Goal: Communication & Community: Answer question/provide support

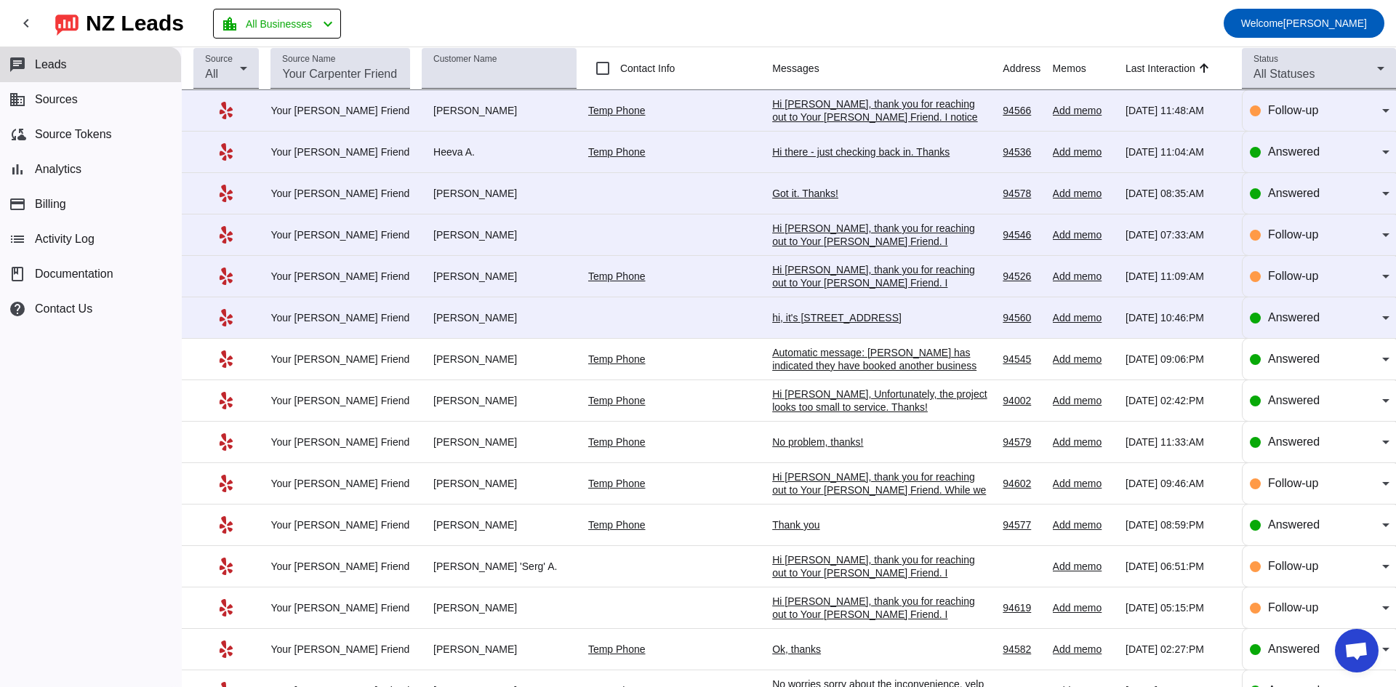
click at [815, 313] on div "hi, it's [STREET_ADDRESS]" at bounding box center [881, 317] width 218 height 13
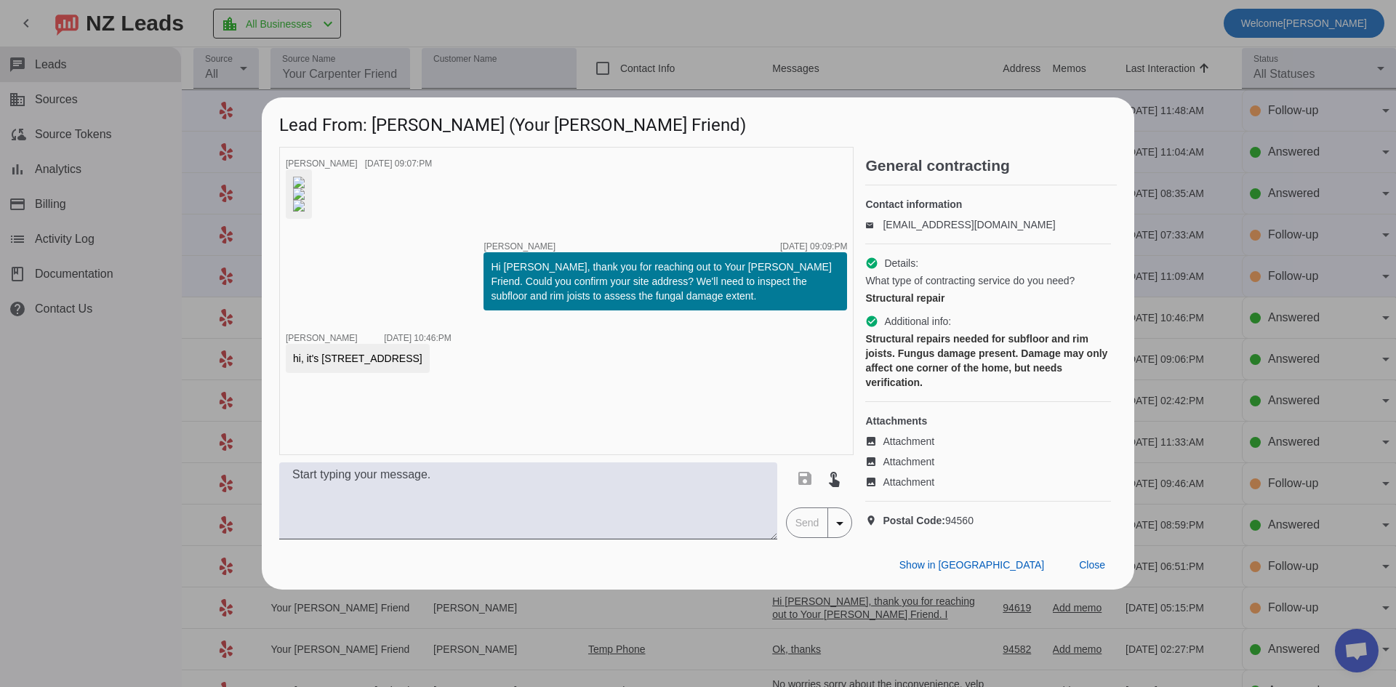
click at [305, 177] on img at bounding box center [299, 183] width 12 height 12
click at [305, 212] on img at bounding box center [299, 206] width 12 height 12
click at [375, 539] on textarea at bounding box center [528, 500] width 498 height 77
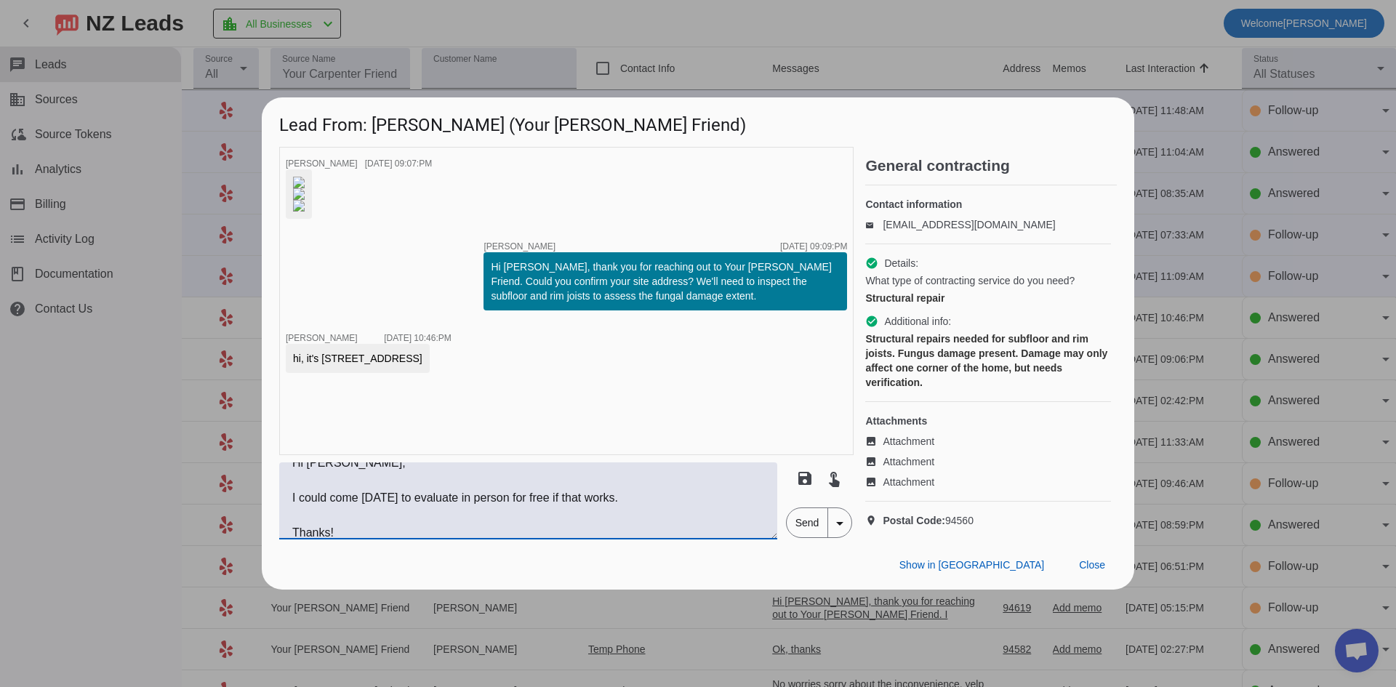
type textarea "Hi [PERSON_NAME], I could come [DATE] to evaluate in person for free if that wo…"
click at [793, 537] on span "Send" at bounding box center [806, 522] width 41 height 29
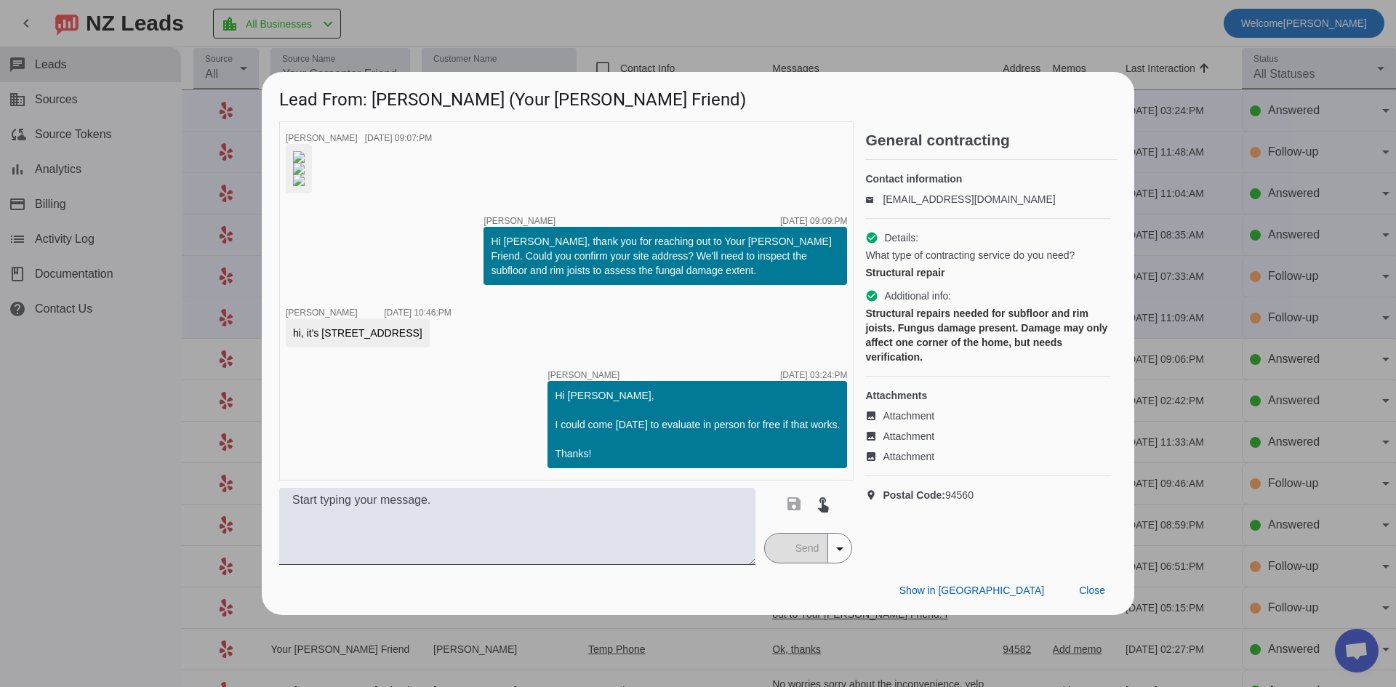
scroll to position [86, 0]
click at [64, 480] on div at bounding box center [698, 343] width 1396 height 687
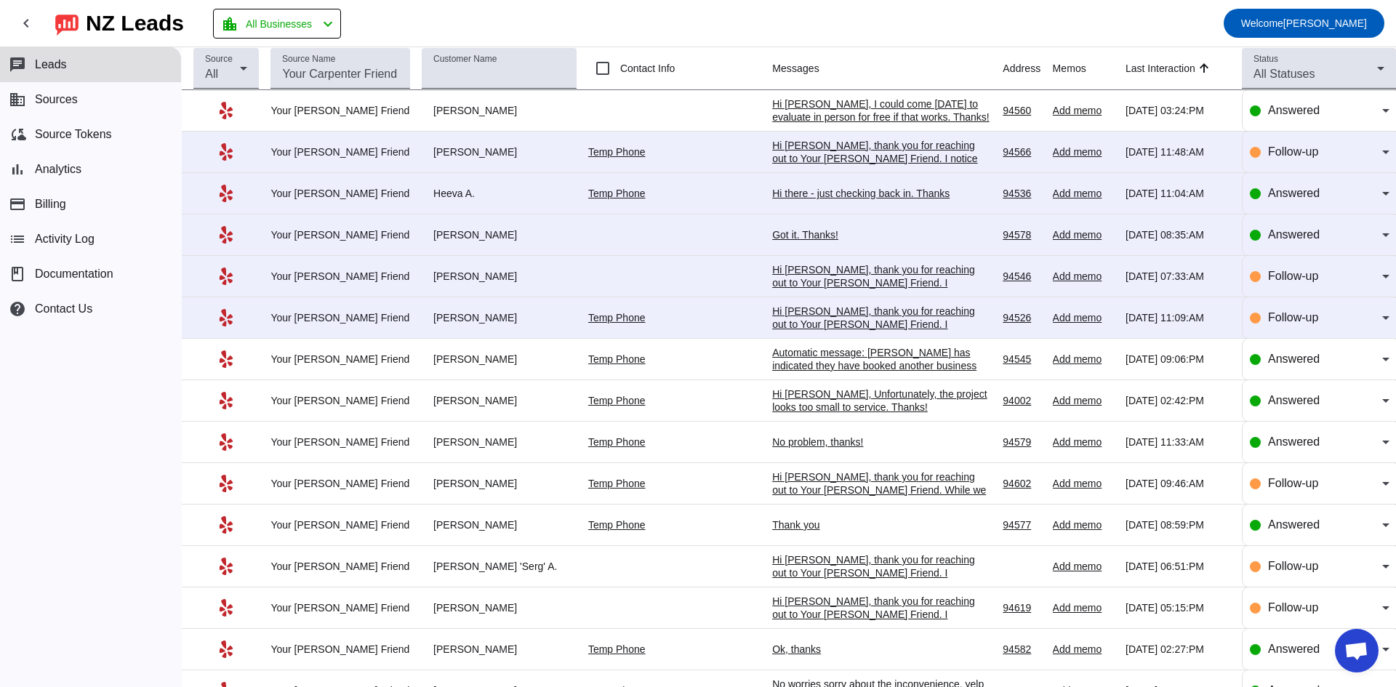
click at [814, 316] on div "Hi [PERSON_NAME], thank you for reaching out to Your [PERSON_NAME] Friend. I ap…" at bounding box center [881, 337] width 218 height 65
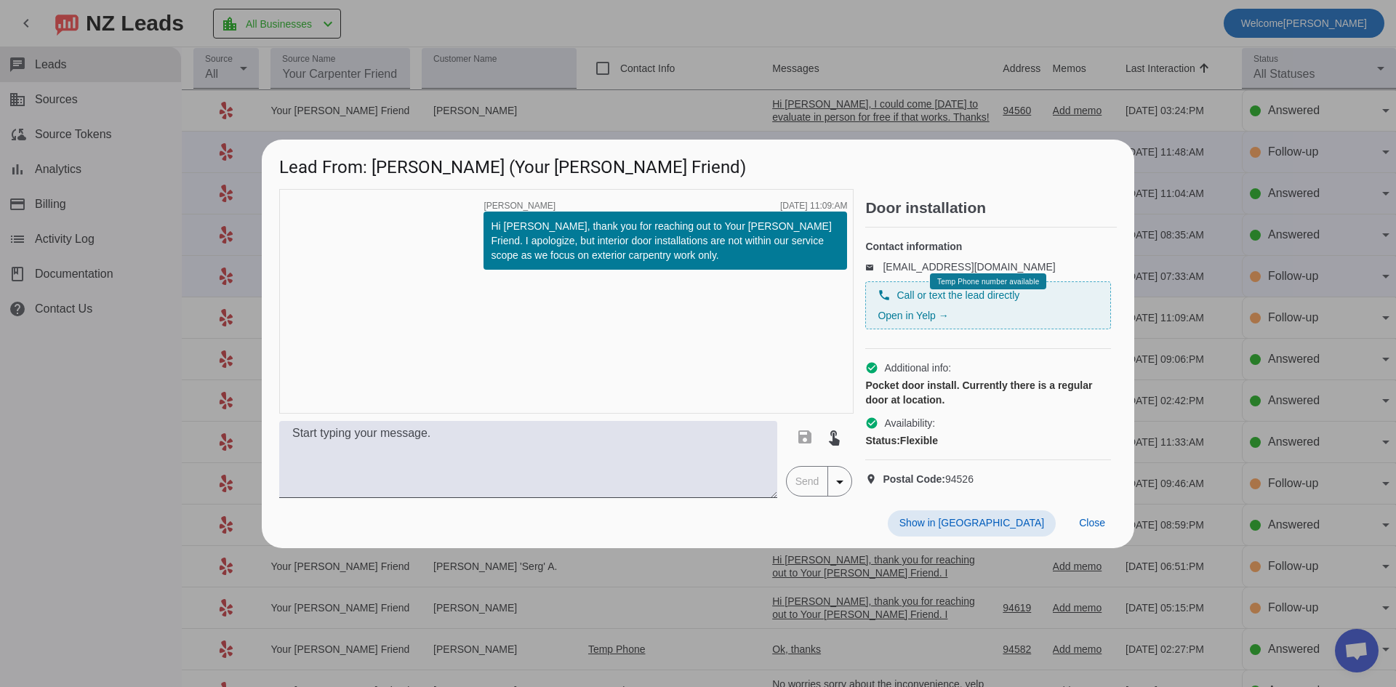
click at [118, 351] on div at bounding box center [698, 343] width 1396 height 687
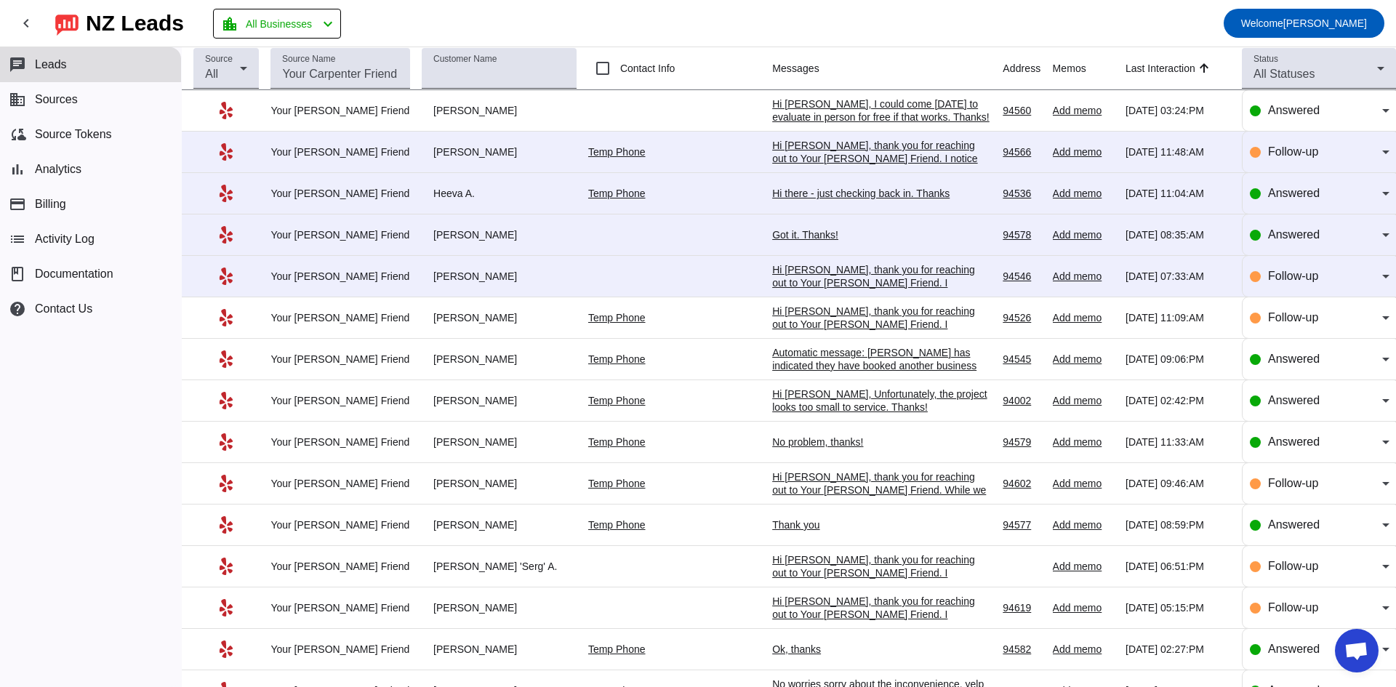
click at [860, 267] on div "Hi [PERSON_NAME], thank you for reaching out to Your [PERSON_NAME] Friend. I ap…" at bounding box center [881, 302] width 218 height 78
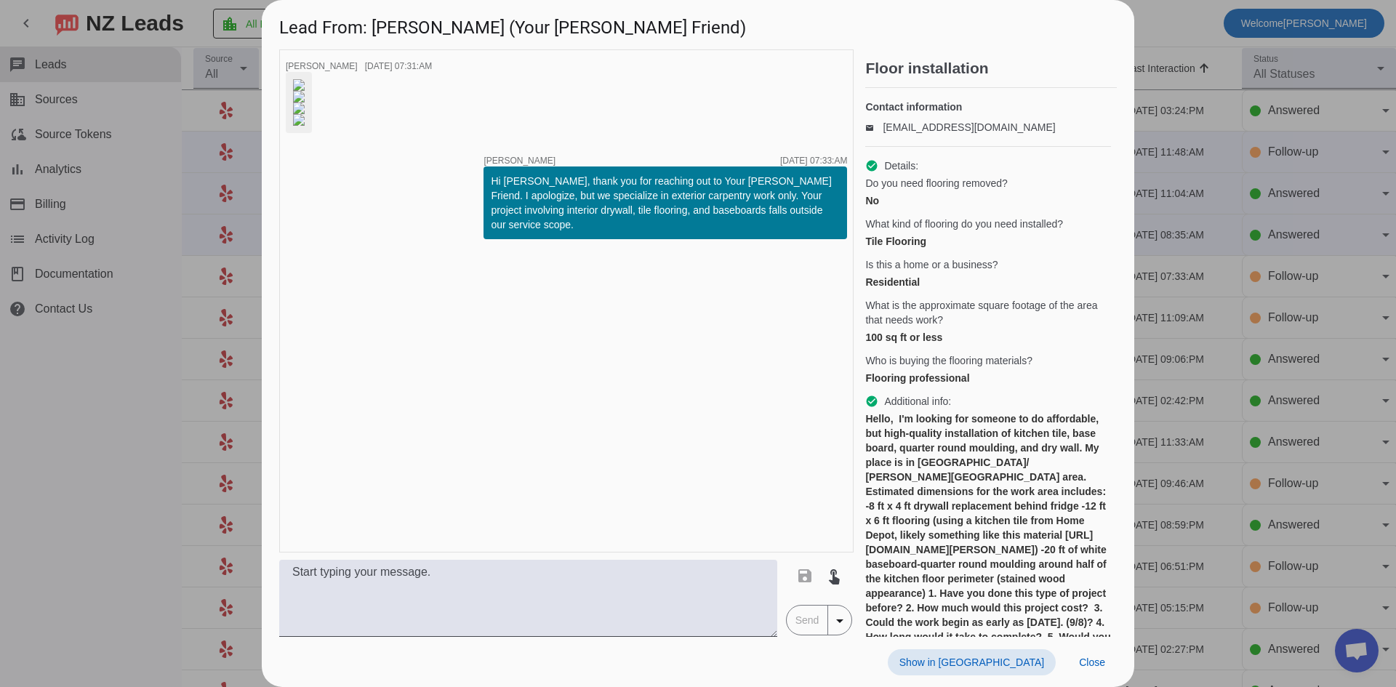
scroll to position [65, 0]
click at [141, 461] on div at bounding box center [698, 343] width 1396 height 687
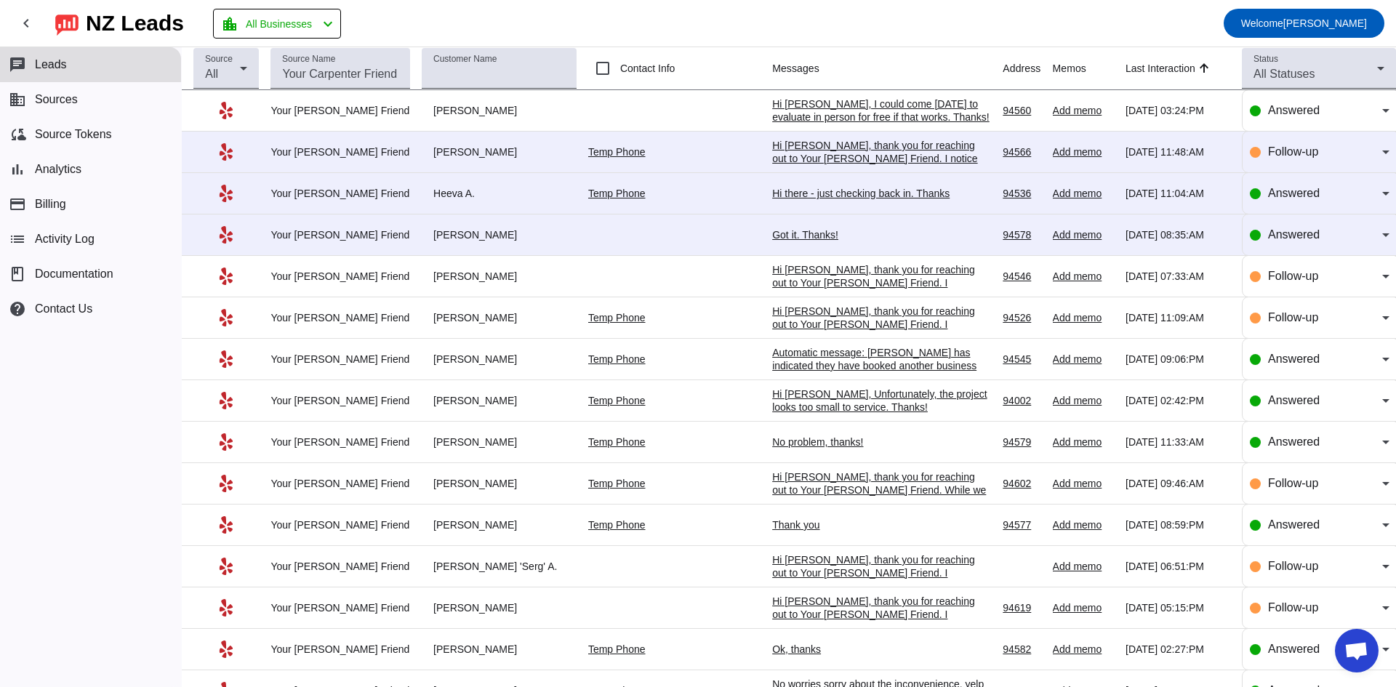
click at [779, 237] on div "Got it. Thanks!" at bounding box center [881, 234] width 218 height 13
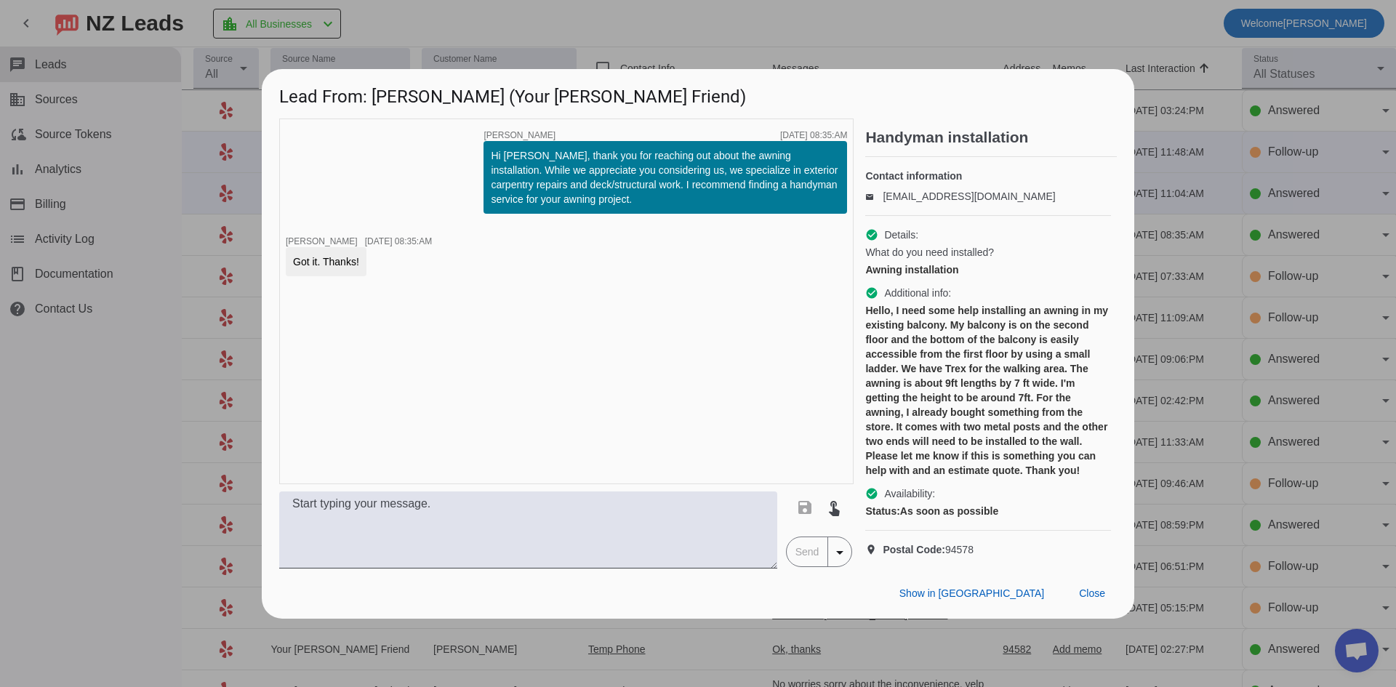
click at [178, 366] on div at bounding box center [698, 343] width 1396 height 687
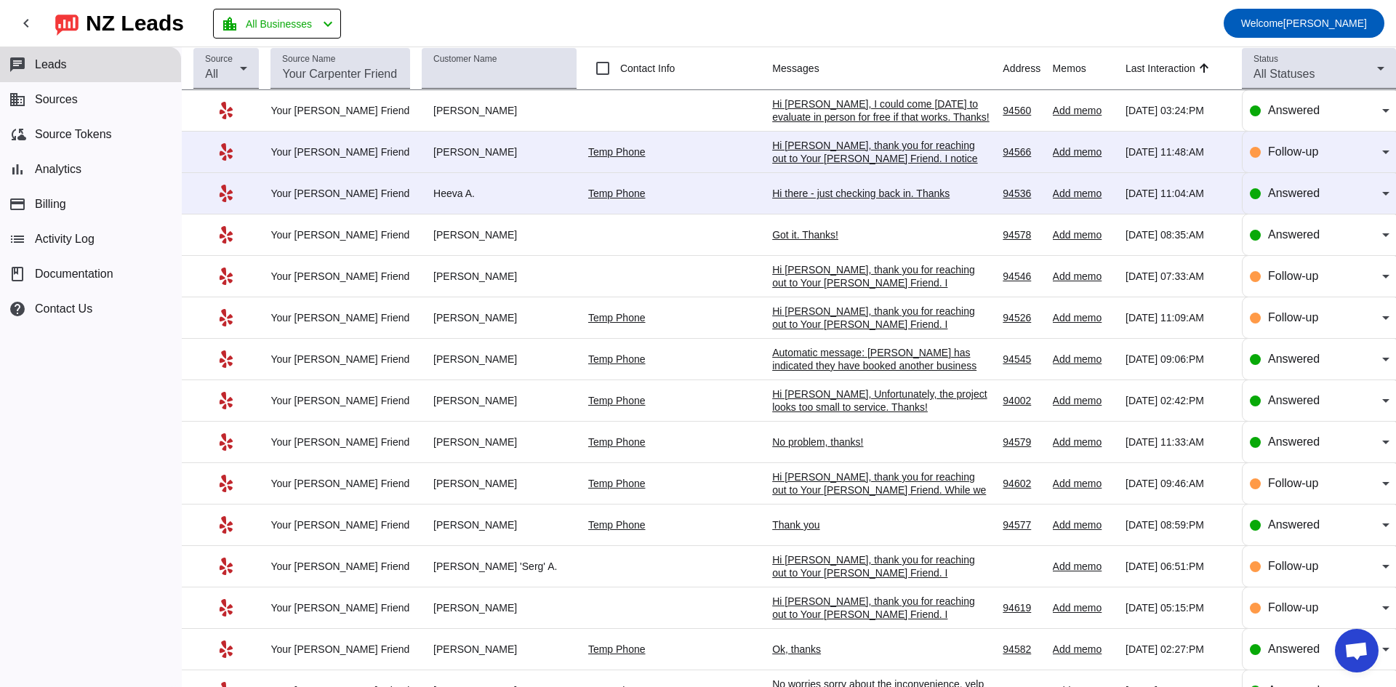
click at [829, 190] on div "Hi there - just checking back in. Thanks" at bounding box center [881, 193] width 218 height 13
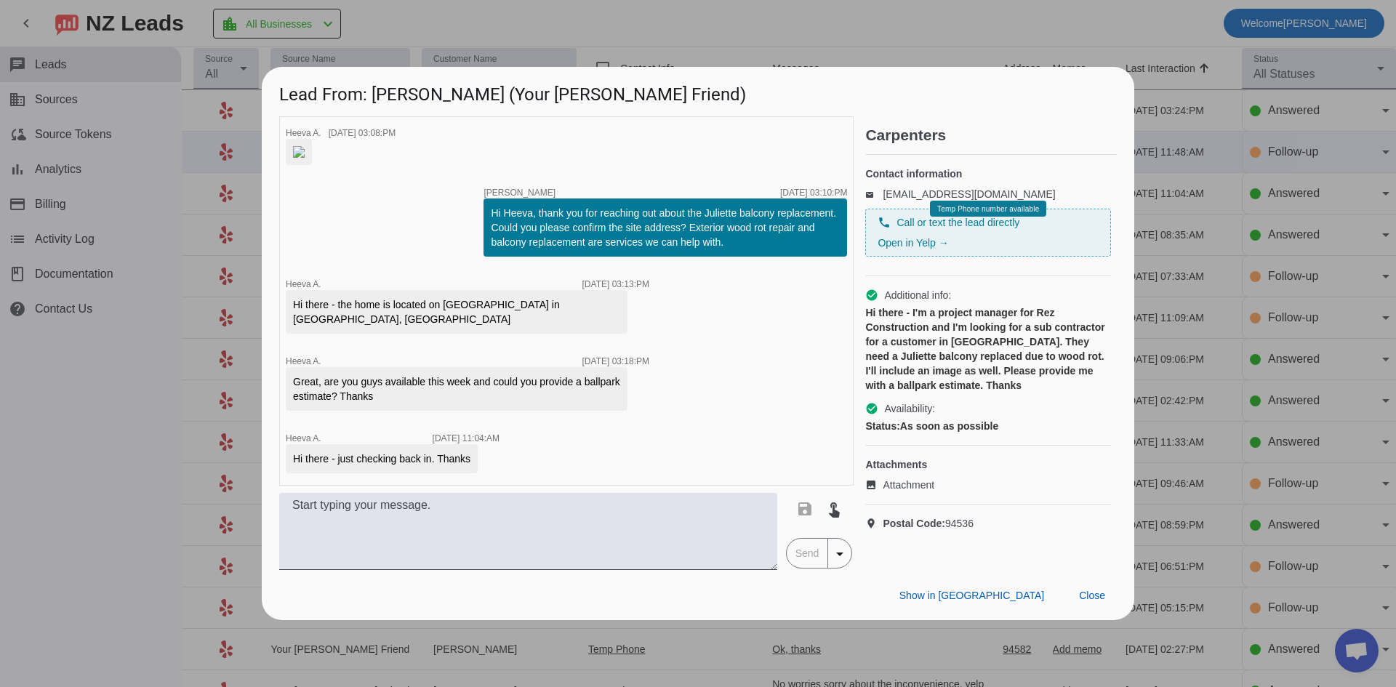
click at [386, 154] on div at bounding box center [341, 152] width 110 height 26
click at [305, 157] on img at bounding box center [299, 152] width 12 height 12
drag, startPoint x: 637, startPoint y: 552, endPoint x: 644, endPoint y: 548, distance: 7.9
click at [643, 549] on textarea at bounding box center [528, 531] width 498 height 77
type textarea "Hi, we won't be able to service this request due to our insurances. Thanks!"
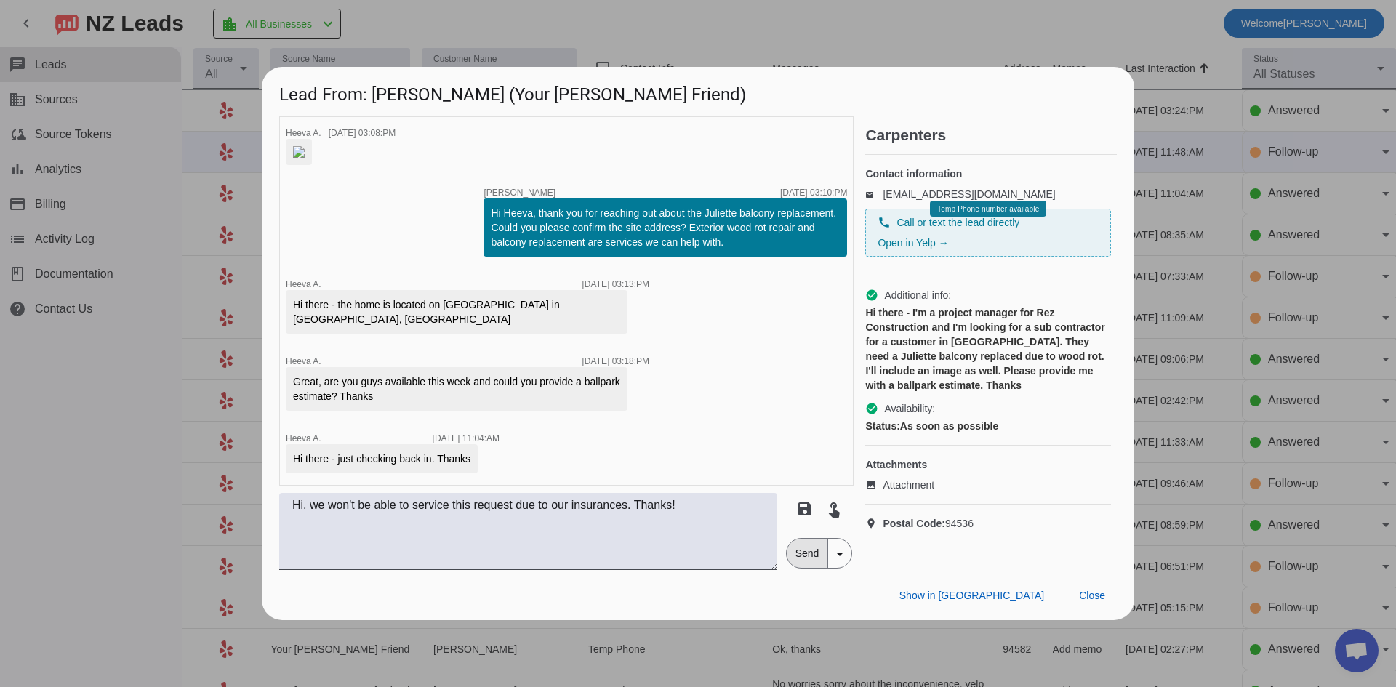
click at [802, 568] on span "Send" at bounding box center [806, 553] width 41 height 29
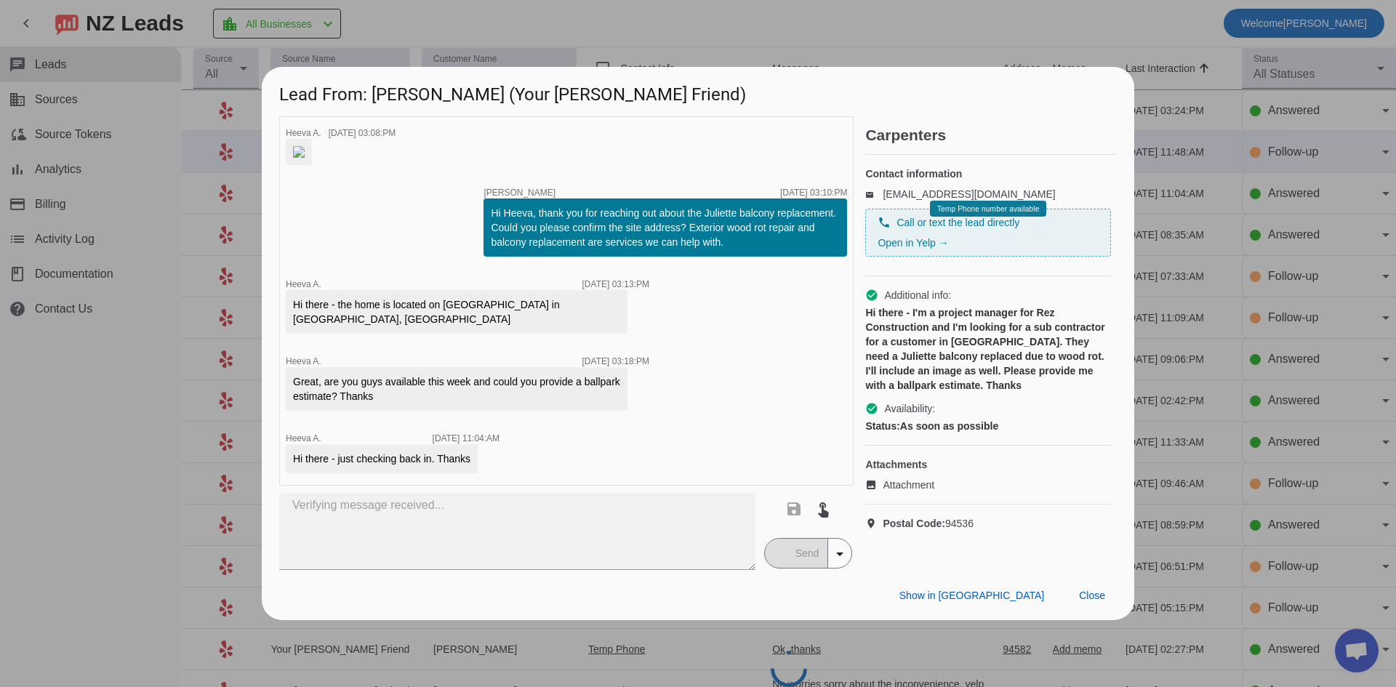
scroll to position [19, 0]
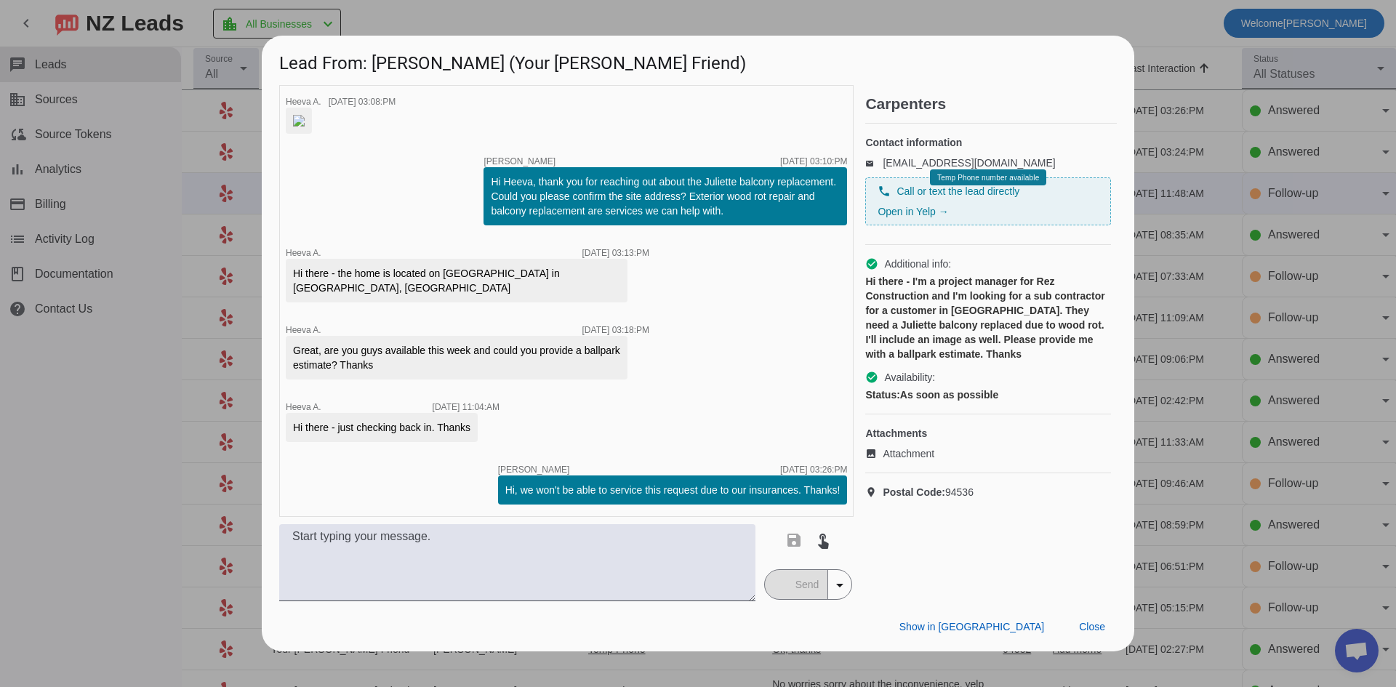
drag, startPoint x: 134, startPoint y: 349, endPoint x: 491, endPoint y: 254, distance: 369.4
click at [134, 349] on div at bounding box center [698, 343] width 1396 height 687
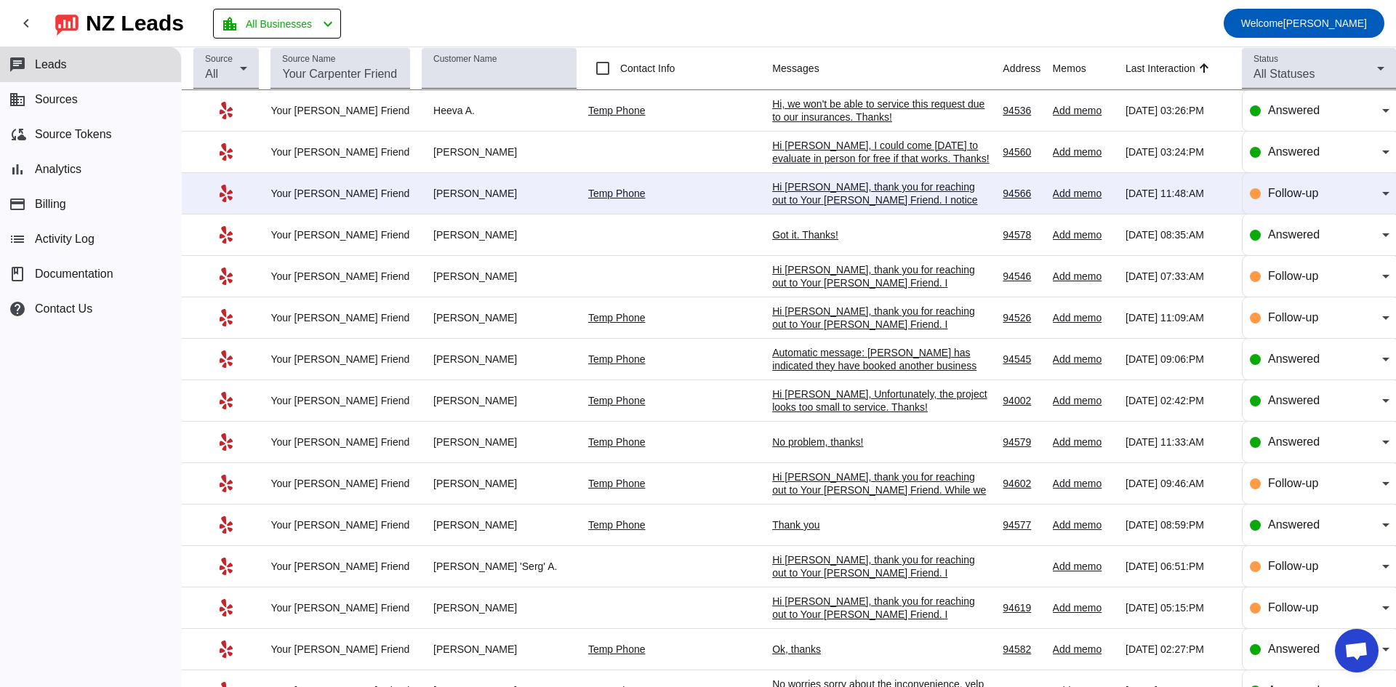
click at [837, 192] on div "Hi [PERSON_NAME], thank you for reaching out to Your [PERSON_NAME] Friend. I no…" at bounding box center [881, 226] width 218 height 92
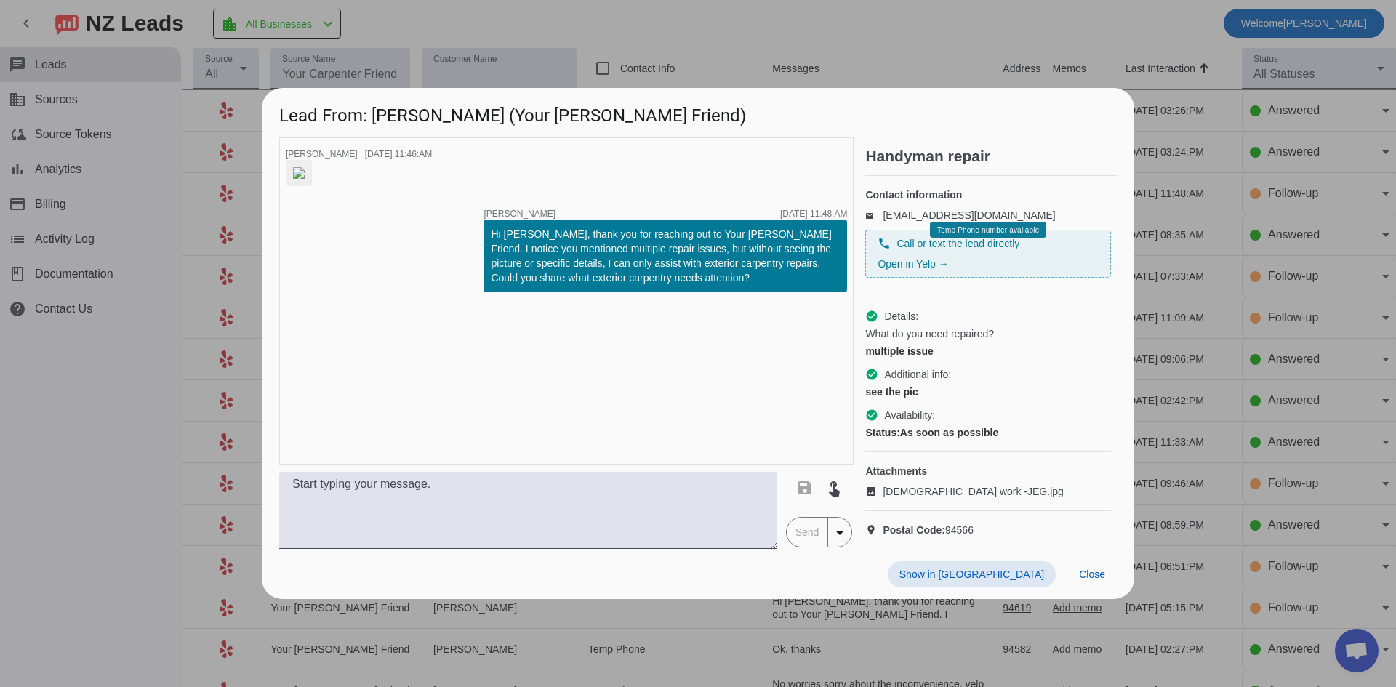
click at [305, 179] on img at bounding box center [299, 173] width 12 height 12
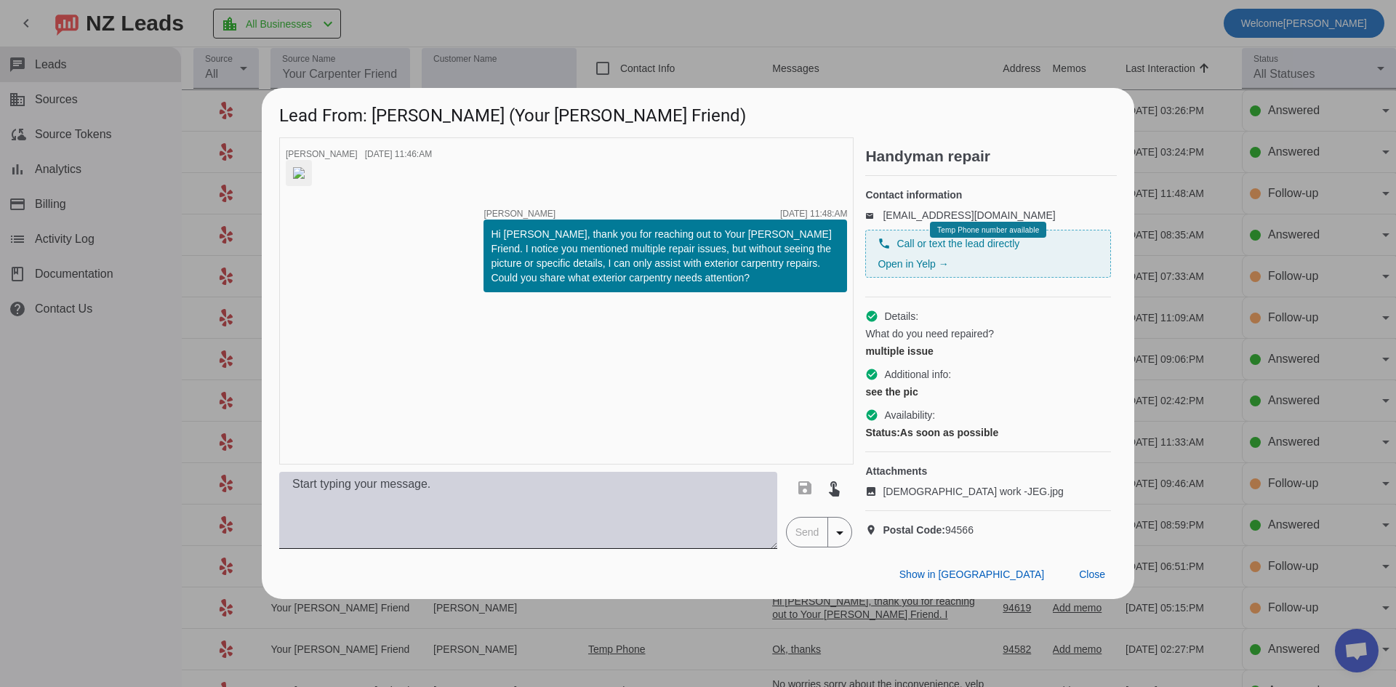
click at [400, 519] on textarea at bounding box center [528, 510] width 498 height 77
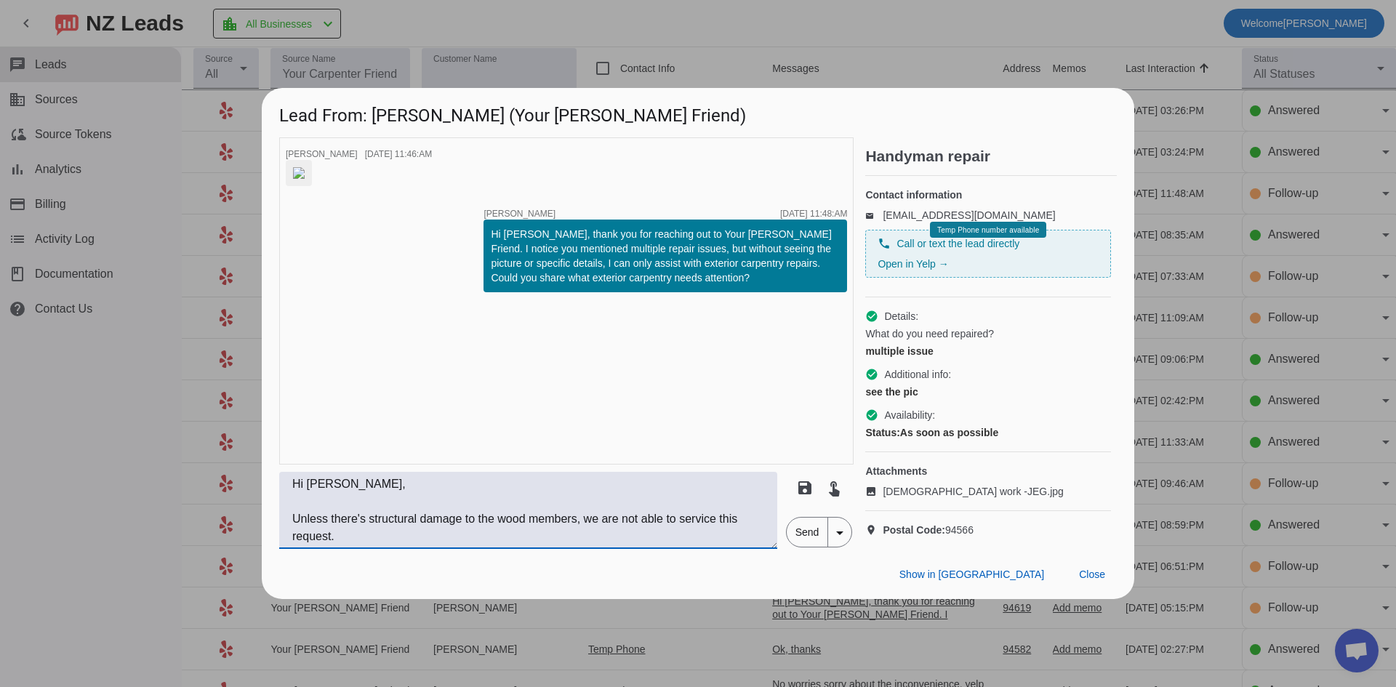
scroll to position [29, 0]
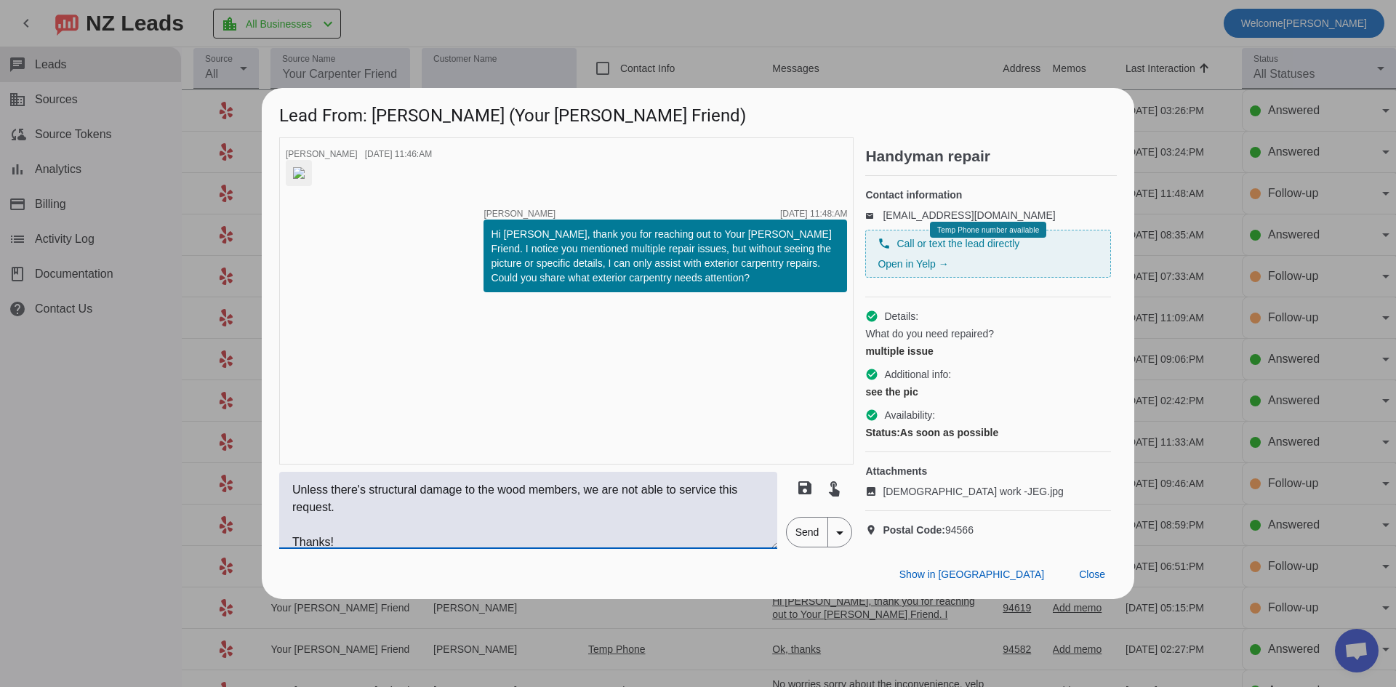
type textarea "Hi [PERSON_NAME], Unless there's structural damage to the wood members, we are …"
click at [800, 547] on span "Send" at bounding box center [806, 531] width 41 height 29
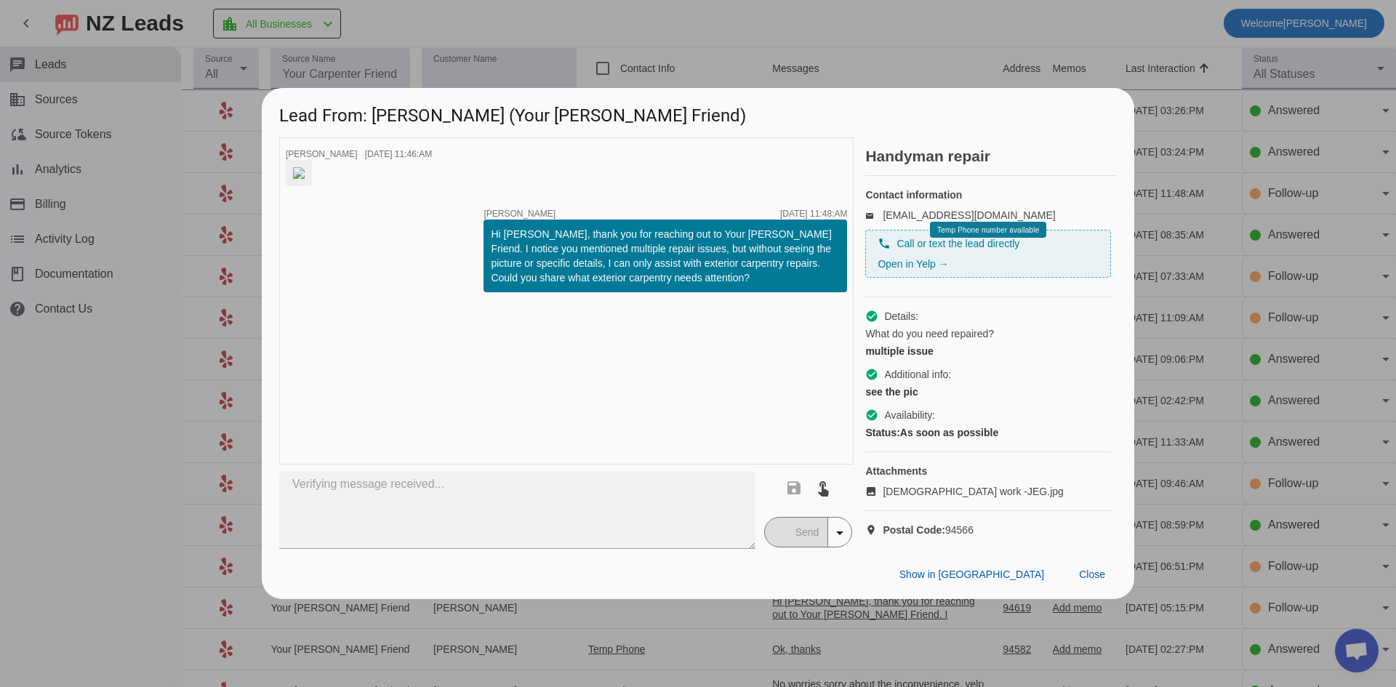
scroll to position [0, 0]
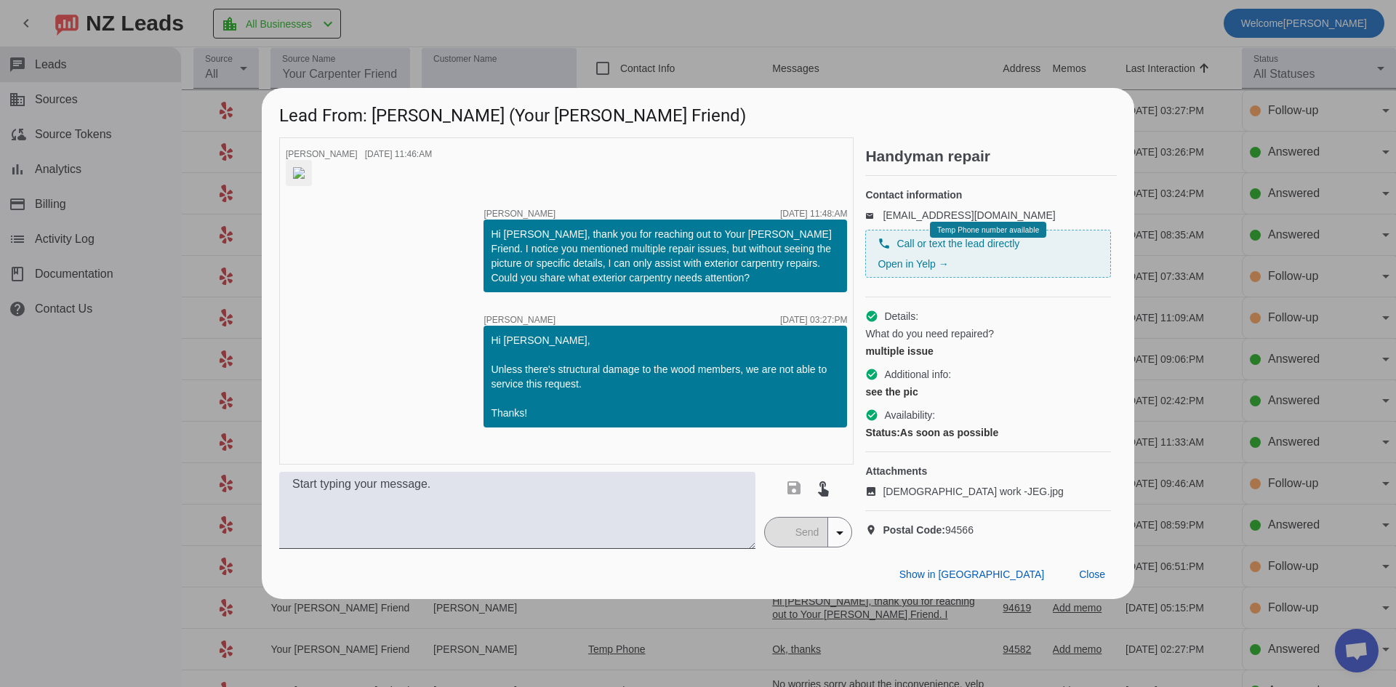
click at [113, 468] on div at bounding box center [698, 343] width 1396 height 687
